Goal: Obtain resource: Obtain resource

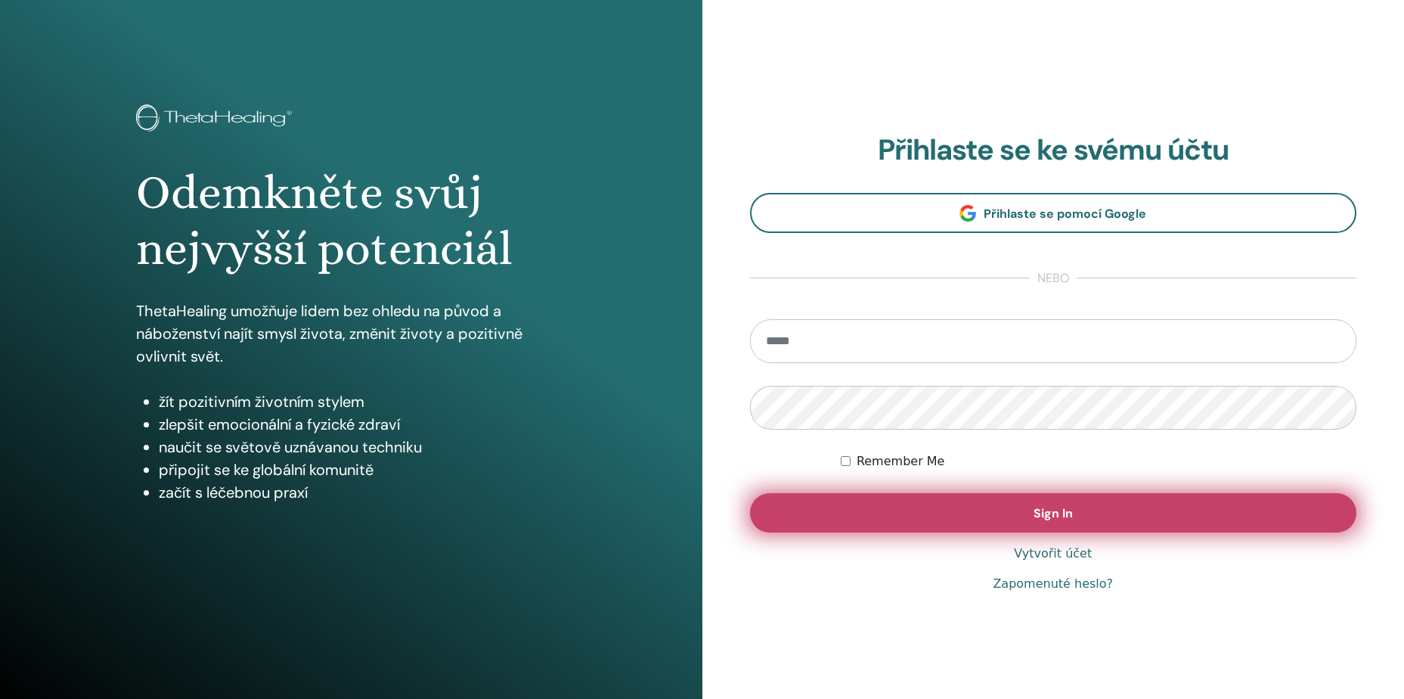
type input "**********"
click at [959, 515] on button "Sign In" at bounding box center [1053, 512] width 607 height 39
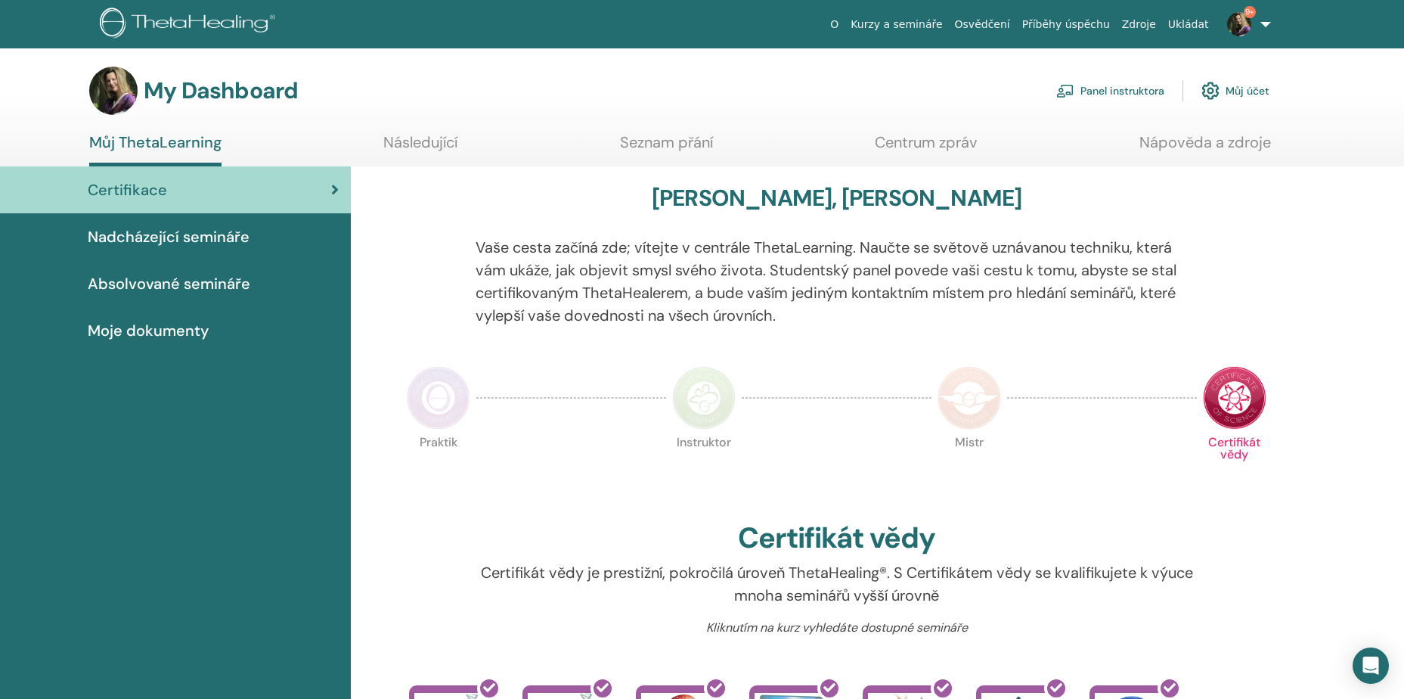
click at [1136, 92] on link "Panel instruktora" at bounding box center [1110, 90] width 108 height 33
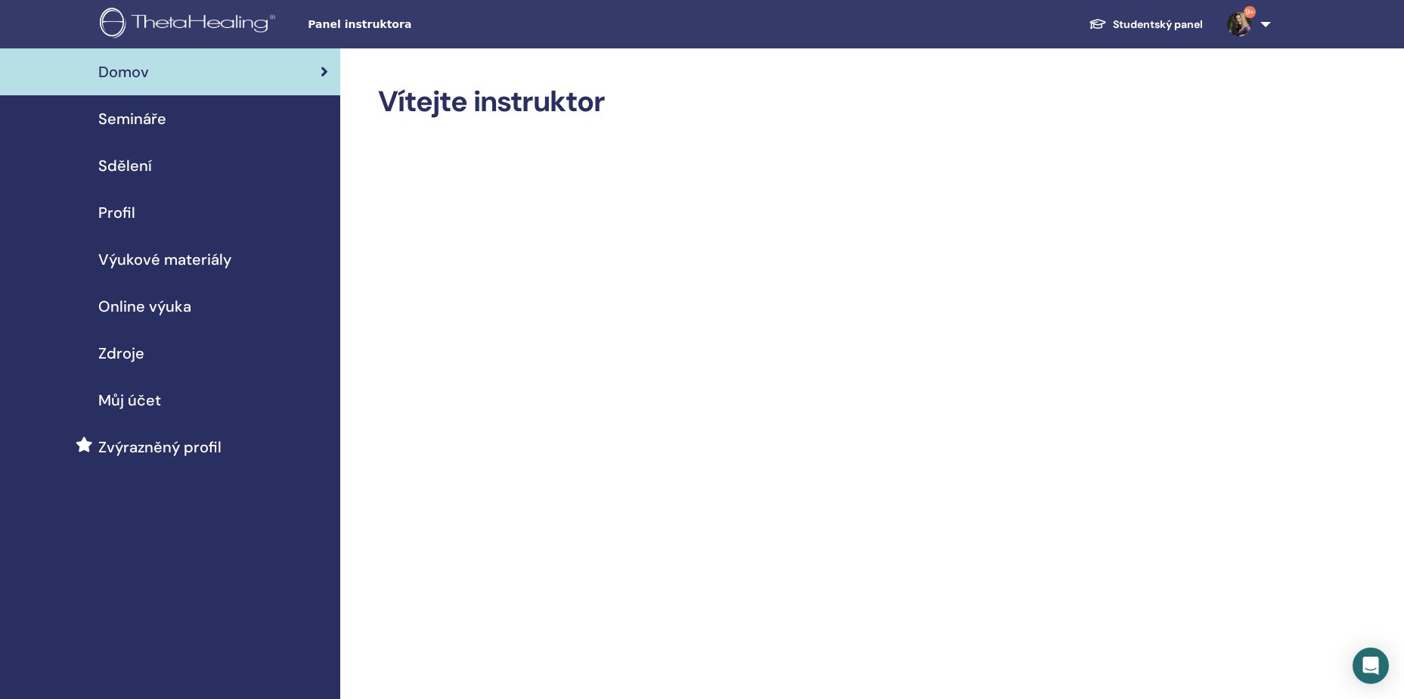
click at [169, 263] on span "Výukové materiály" at bounding box center [164, 259] width 133 height 23
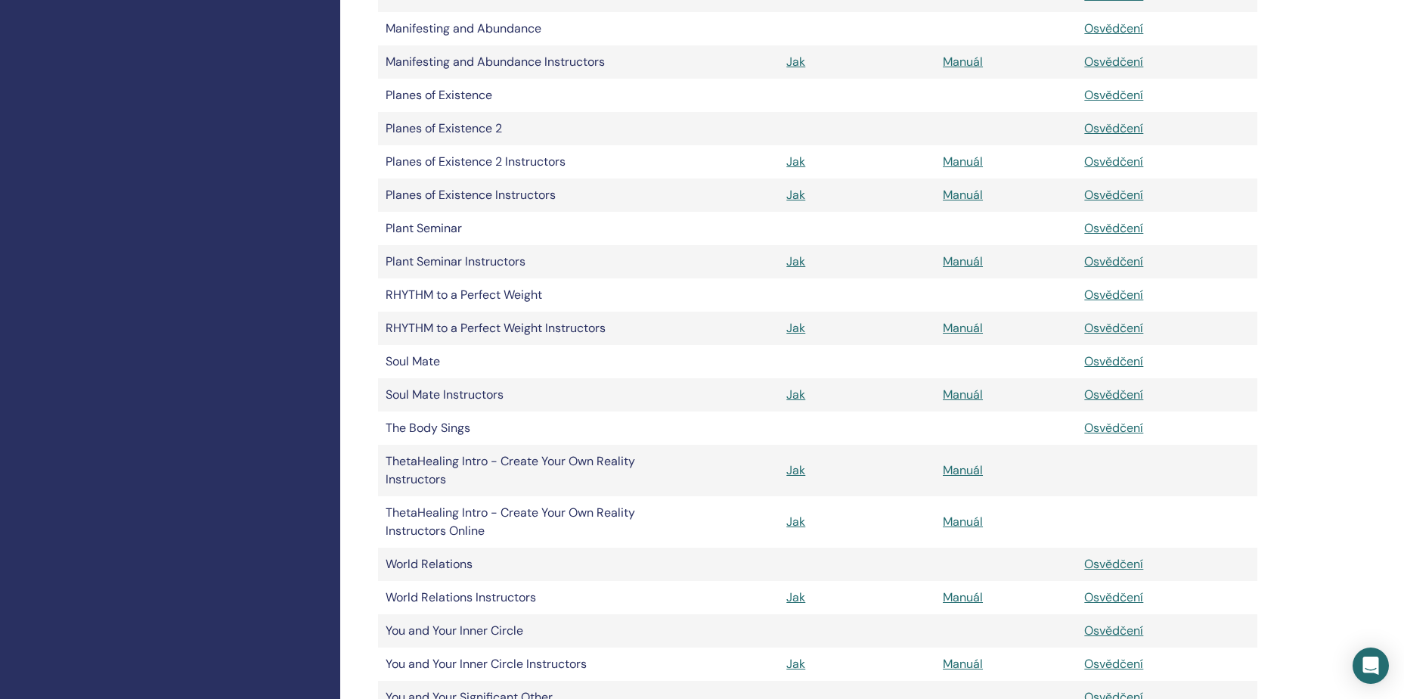
scroll to position [1512, 0]
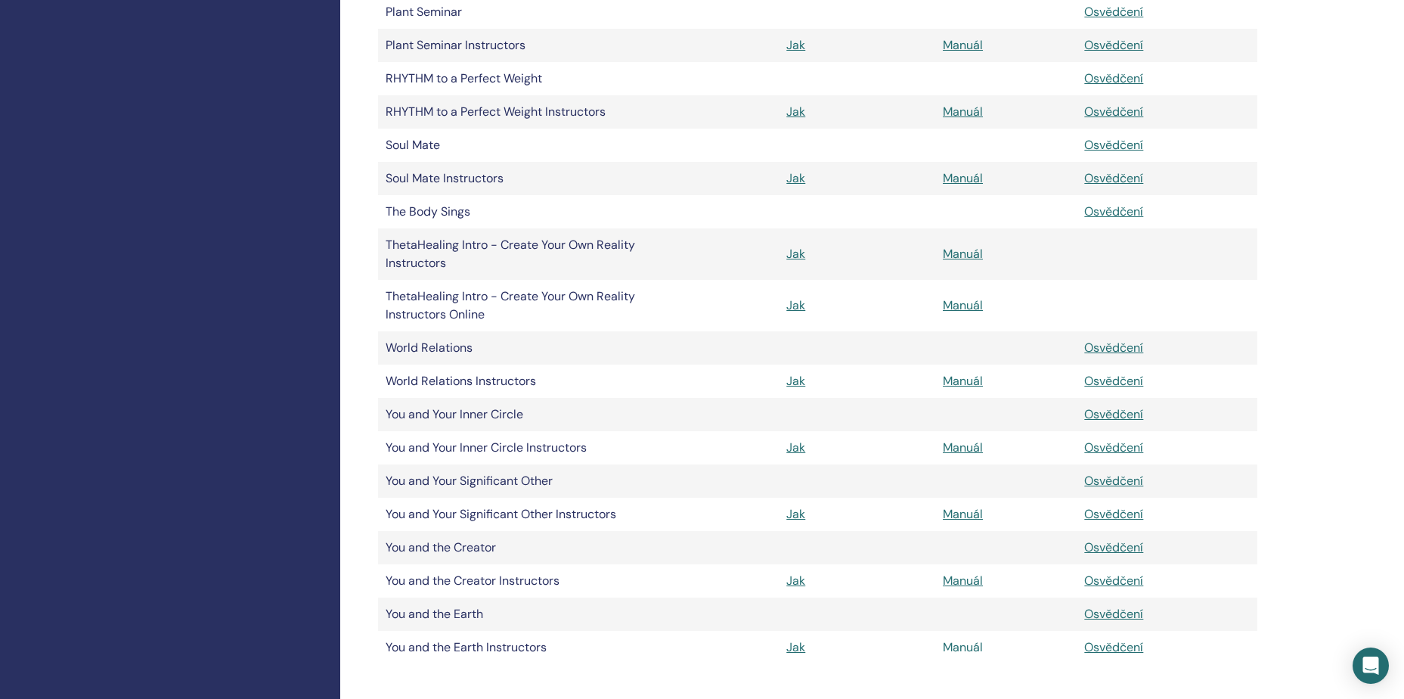
click at [963, 646] on link "Manuál" at bounding box center [963, 647] width 40 height 16
